Goal: Check status: Check status

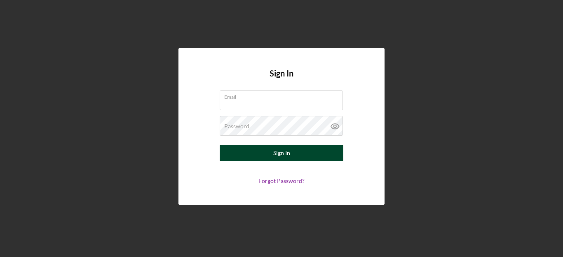
type input "[PERSON_NAME][EMAIL_ADDRESS][DOMAIN_NAME]"
click at [236, 149] on button "Sign In" at bounding box center [282, 153] width 124 height 16
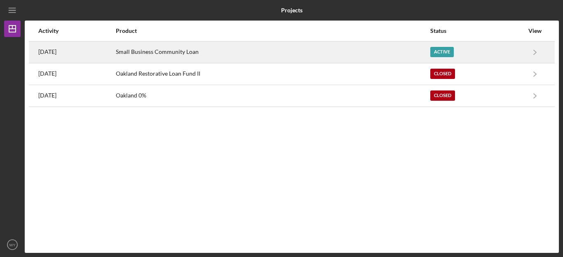
click at [229, 51] on div "Small Business Community Loan" at bounding box center [272, 52] width 313 height 21
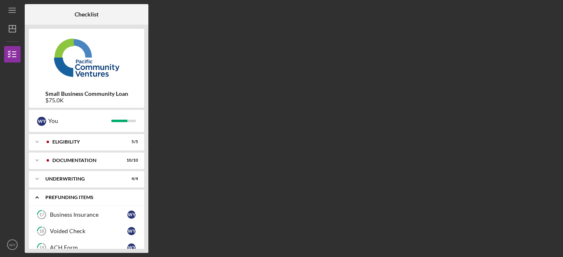
click at [82, 195] on div "Icon/Expander Prefunding Items 0 / 10" at bounding box center [86, 197] width 115 height 17
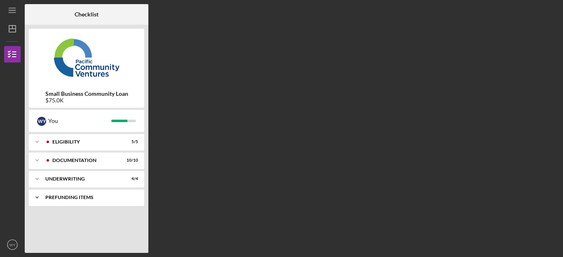
click at [82, 195] on div "Icon/Expander Prefunding Items 0 / 10" at bounding box center [86, 197] width 115 height 16
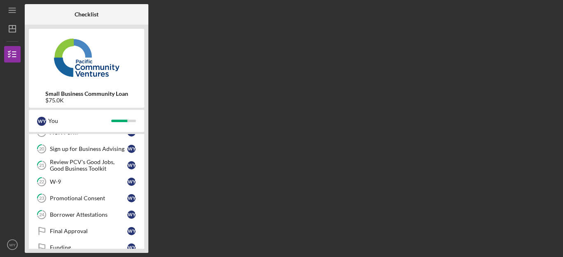
scroll to position [131, 0]
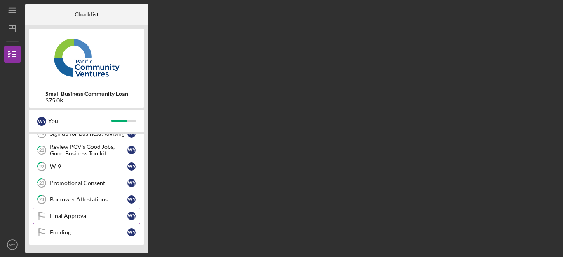
click at [76, 213] on div "Final Approval" at bounding box center [88, 216] width 77 height 7
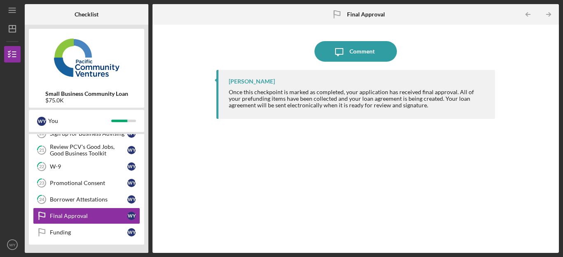
click at [340, 138] on div "[PERSON_NAME] Once this checkpoint is marked as completed, your application has…" at bounding box center [355, 155] width 278 height 171
click at [78, 198] on div "Borrower Attestations" at bounding box center [88, 199] width 77 height 7
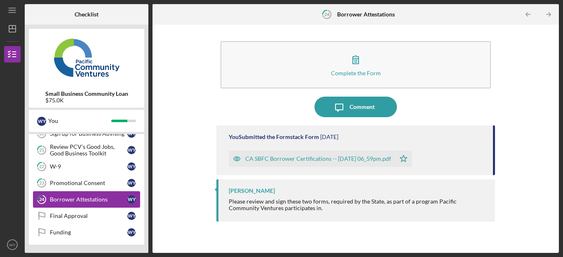
scroll to position [114, 0]
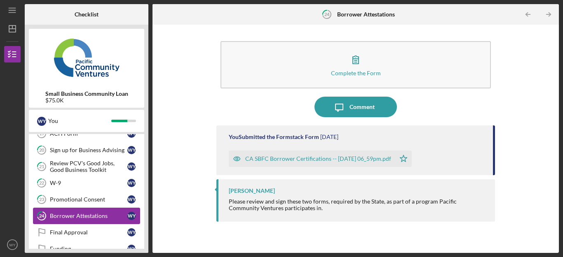
click at [78, 198] on div "Promotional Consent" at bounding box center [88, 199] width 77 height 7
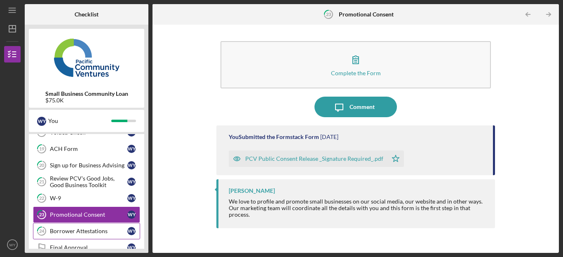
scroll to position [98, 0]
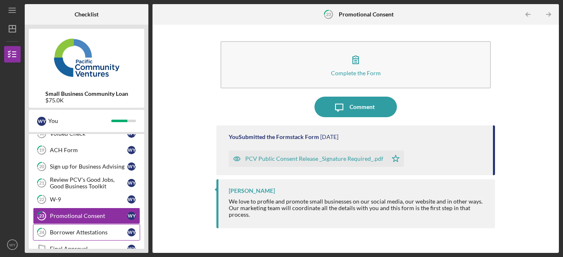
click at [78, 198] on div "W-9" at bounding box center [88, 199] width 77 height 7
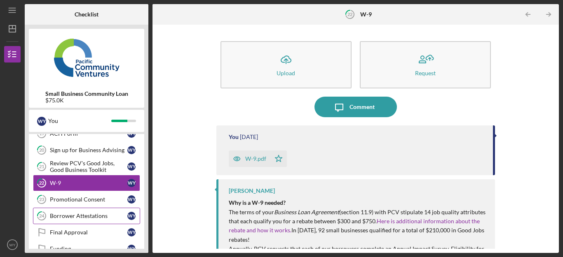
scroll to position [131, 0]
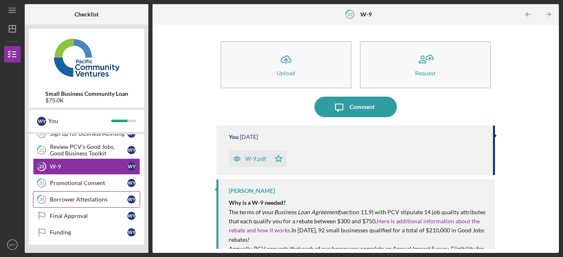
click at [78, 198] on div "Borrower Attestations" at bounding box center [88, 199] width 77 height 7
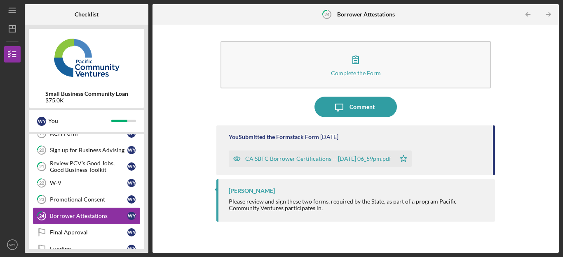
click at [78, 198] on div "Promotional Consent" at bounding box center [88, 199] width 77 height 7
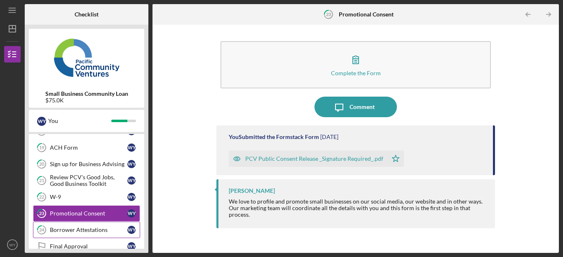
scroll to position [98, 0]
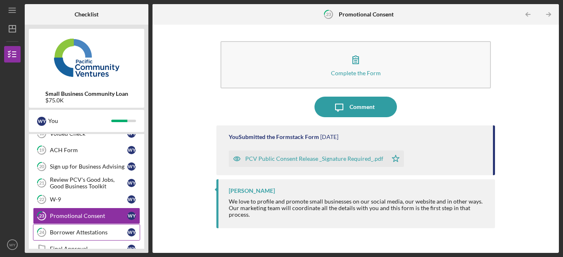
click at [78, 198] on div "W-9" at bounding box center [88, 199] width 77 height 7
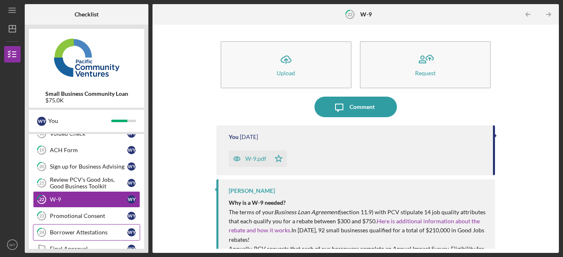
scroll to position [81, 0]
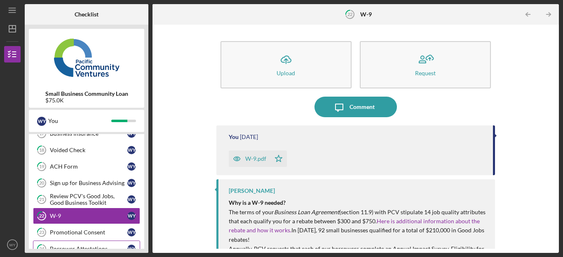
click at [78, 198] on div "Review PCV's Good Jobs, Good Business Toolkit" at bounding box center [88, 199] width 77 height 13
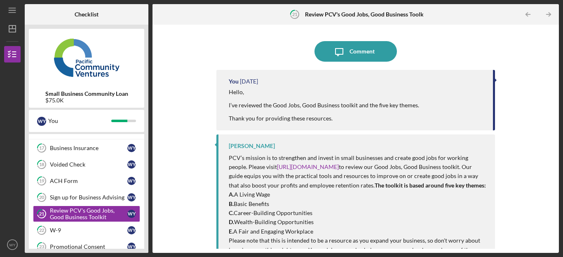
scroll to position [65, 0]
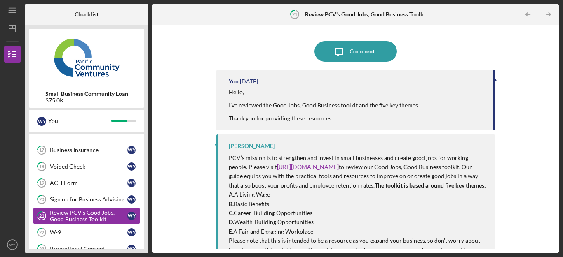
click at [78, 198] on div "Sign up for Business Advising" at bounding box center [88, 199] width 77 height 7
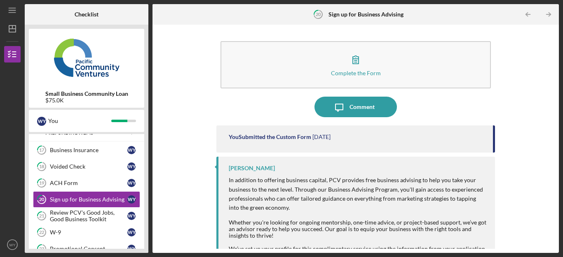
scroll to position [48, 0]
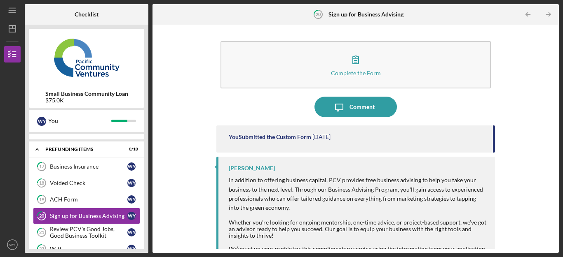
click at [78, 198] on div "ACH Form" at bounding box center [88, 199] width 77 height 7
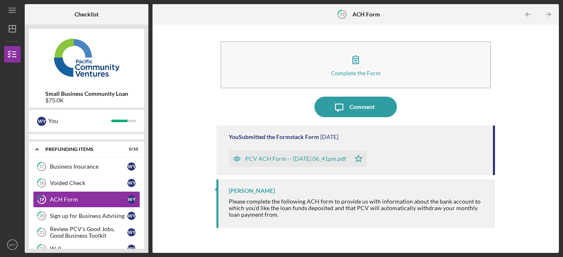
scroll to position [65, 0]
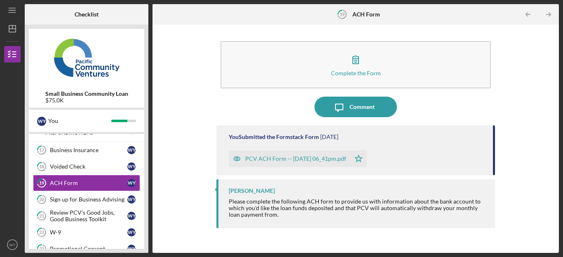
click at [78, 198] on div "Sign up for Business Advising" at bounding box center [88, 199] width 77 height 7
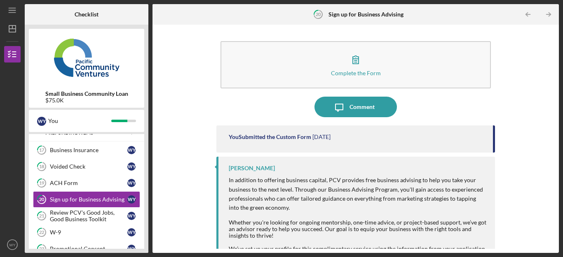
scroll to position [81, 0]
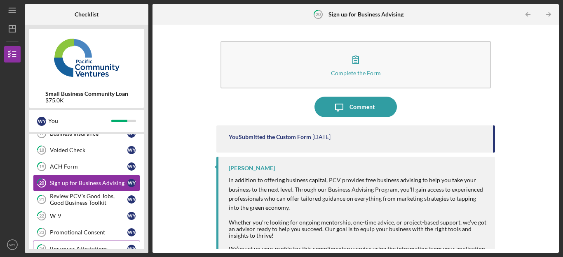
click at [78, 198] on div "Review PCV's Good Jobs, Good Business Toolkit" at bounding box center [88, 199] width 77 height 13
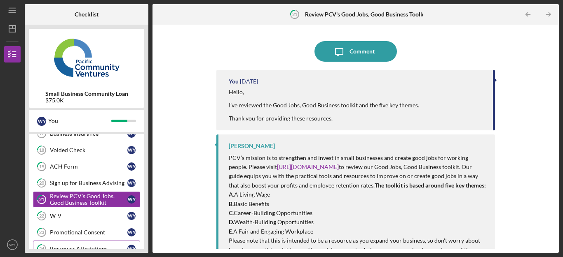
scroll to position [65, 0]
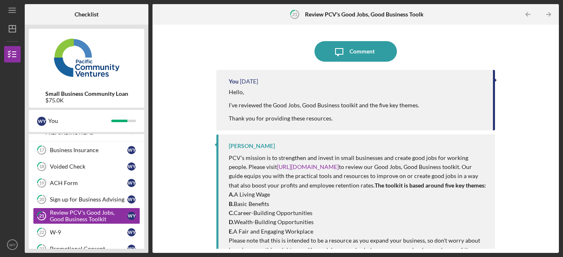
click at [78, 198] on div "Sign up for Business Advising" at bounding box center [88, 199] width 77 height 7
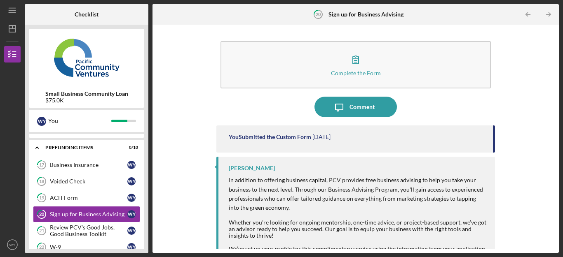
scroll to position [48, 0]
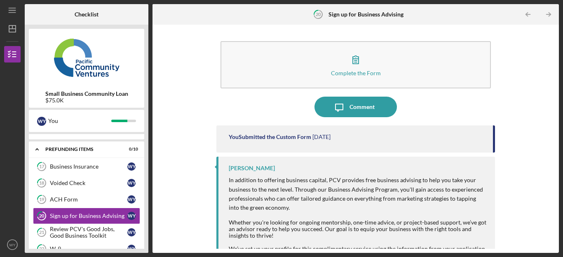
click at [78, 198] on div "ACH Form" at bounding box center [88, 199] width 77 height 7
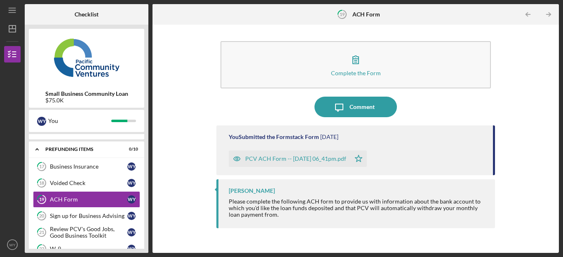
scroll to position [32, 0]
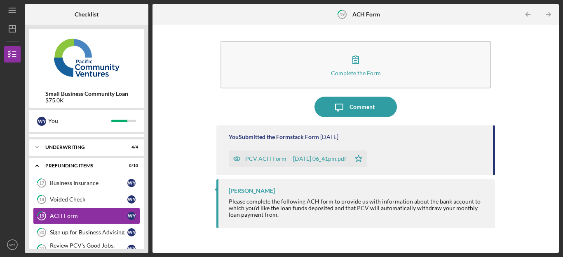
click at [78, 198] on div "Voided Check" at bounding box center [88, 199] width 77 height 7
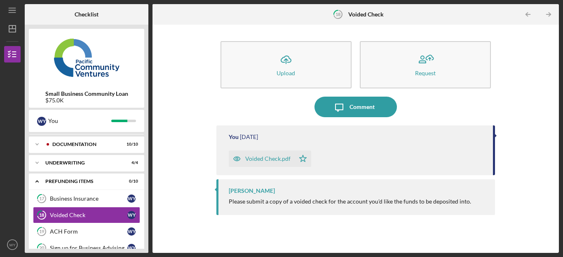
scroll to position [15, 0]
click at [78, 198] on div "Business Insurance" at bounding box center [88, 199] width 77 height 7
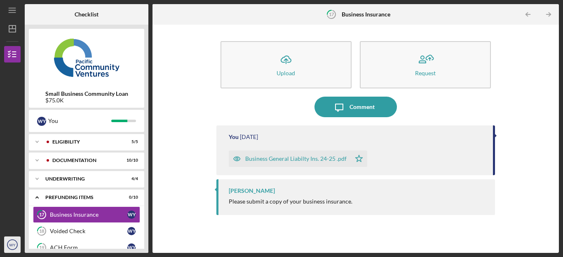
click at [16, 249] on icon "WY" at bounding box center [12, 245] width 16 height 21
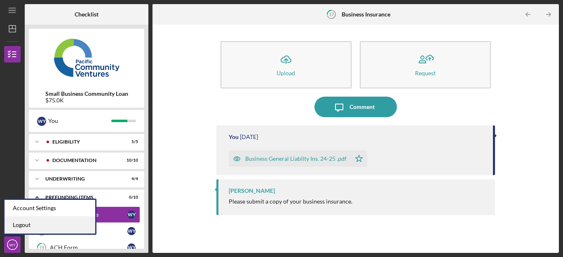
click at [26, 230] on link "Logout" at bounding box center [50, 225] width 91 height 17
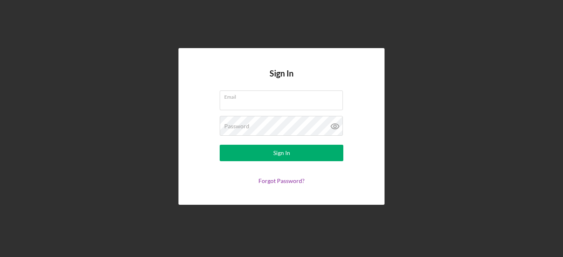
type input "[PERSON_NAME][EMAIL_ADDRESS][DOMAIN_NAME]"
